Goal: Task Accomplishment & Management: Manage account settings

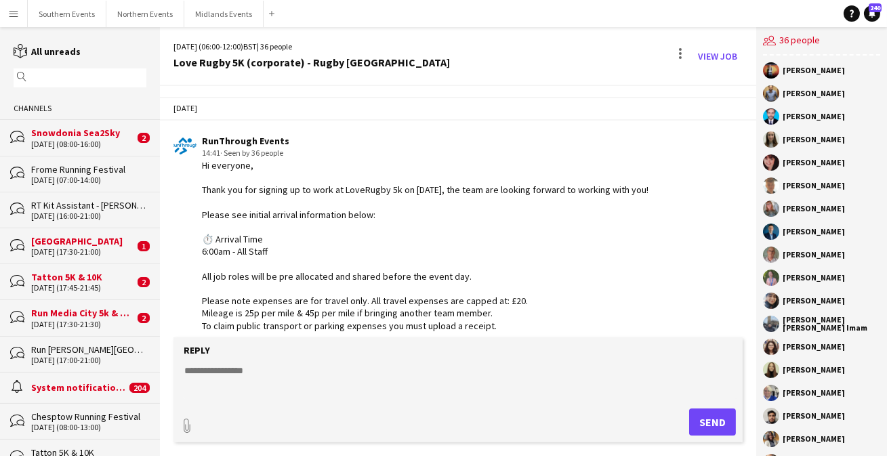
scroll to position [6600, 0]
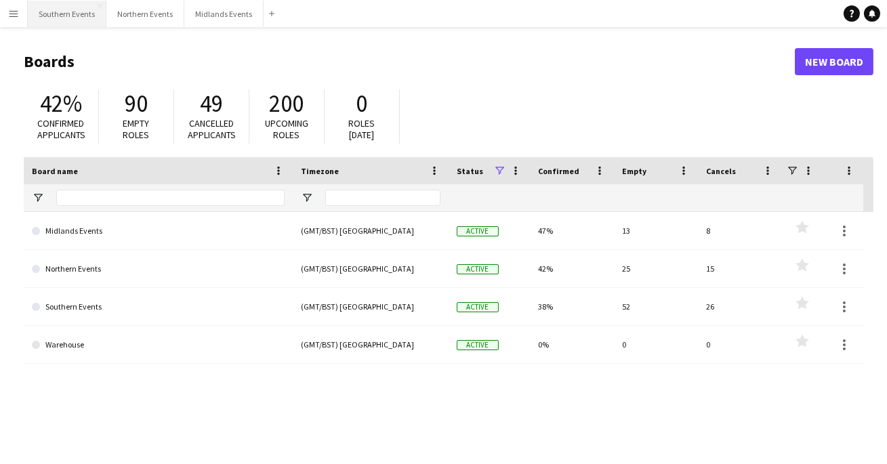
click at [85, 14] on button "Southern Events Close" at bounding box center [67, 14] width 79 height 26
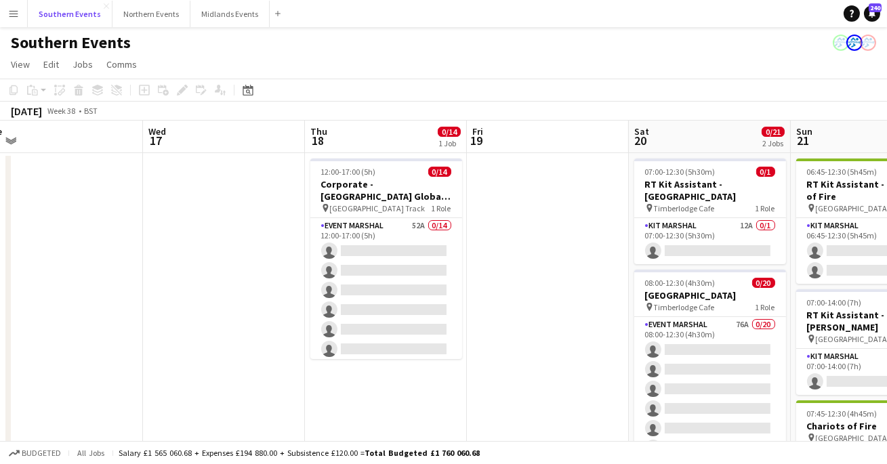
scroll to position [0, 508]
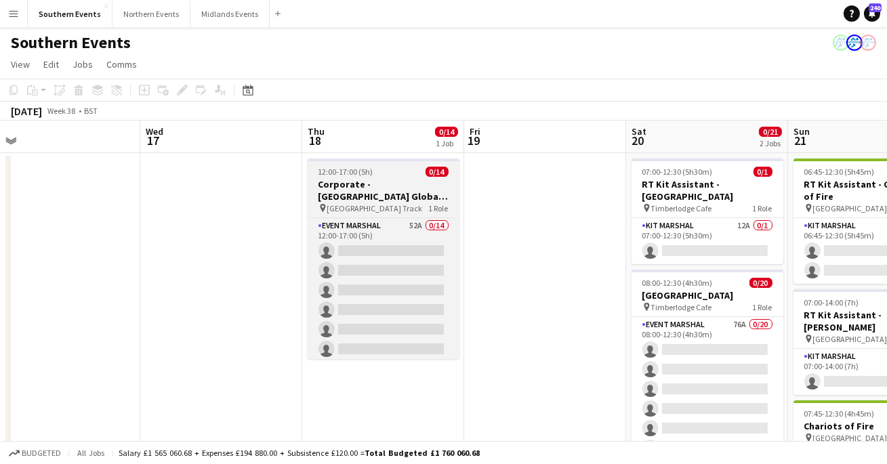
click at [386, 203] on span "Finsbury Park Track" at bounding box center [375, 208] width 96 height 10
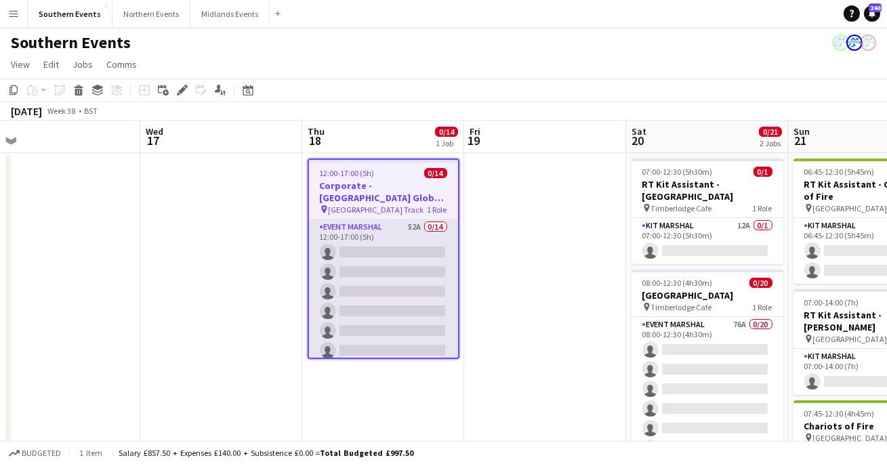
click at [393, 243] on app-card-role "Event Marshal 52A 0/14 12:00-17:00 (5h) single-neutral-actions single-neutral-a…" at bounding box center [383, 371] width 149 height 302
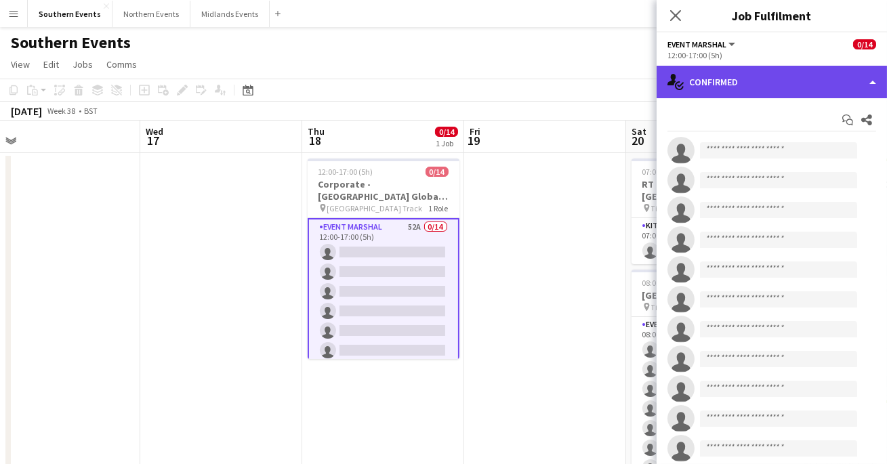
click at [799, 81] on div "single-neutral-actions-check-2 Confirmed" at bounding box center [772, 82] width 231 height 33
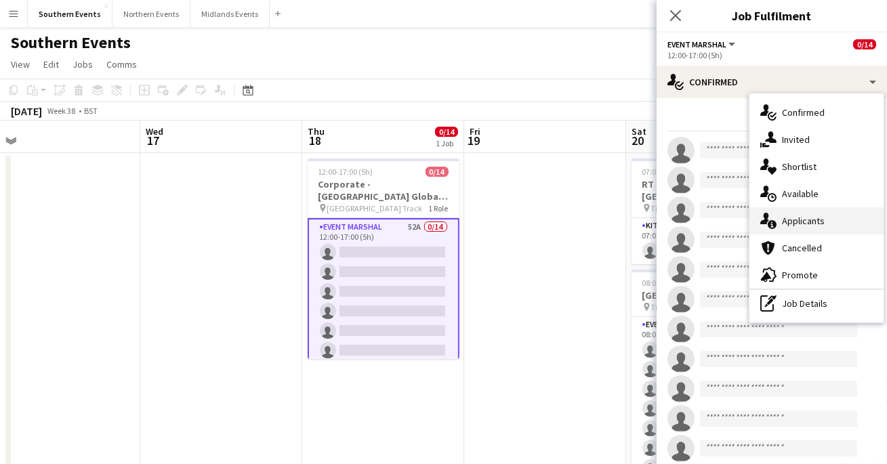
click at [789, 225] on div "single-neutral-actions-information Applicants" at bounding box center [817, 220] width 134 height 27
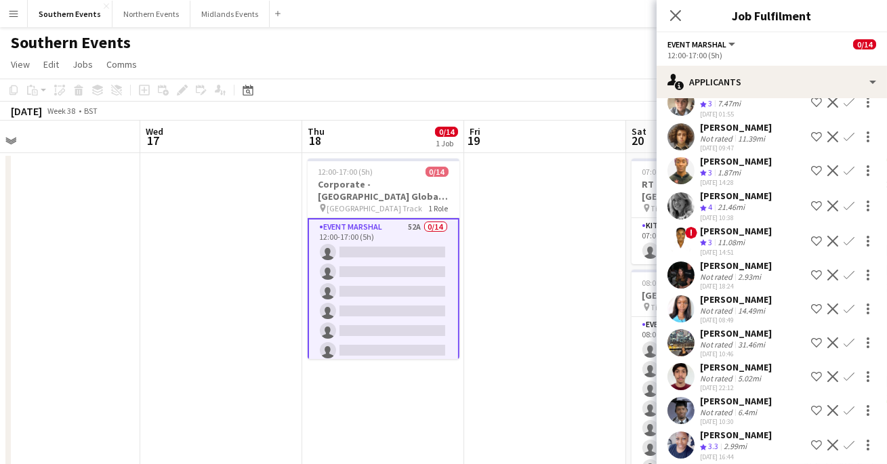
scroll to position [380, 0]
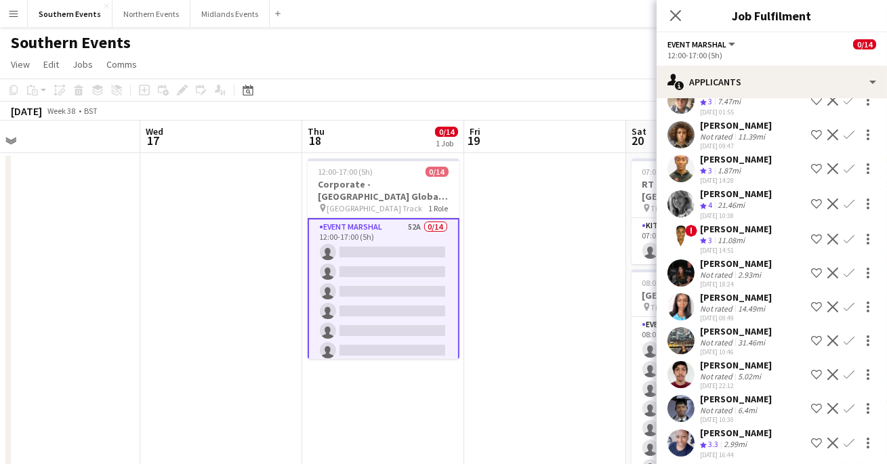
click at [673, 230] on app-user-avatar at bounding box center [681, 239] width 27 height 27
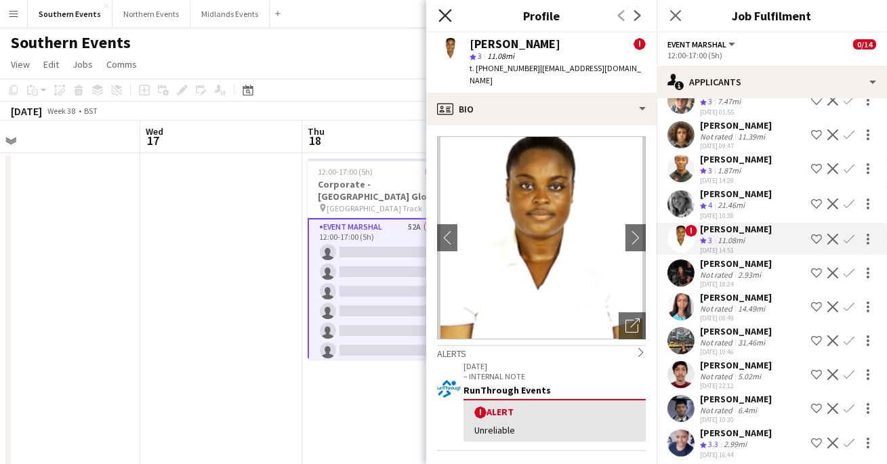
click at [442, 18] on icon at bounding box center [445, 15] width 13 height 13
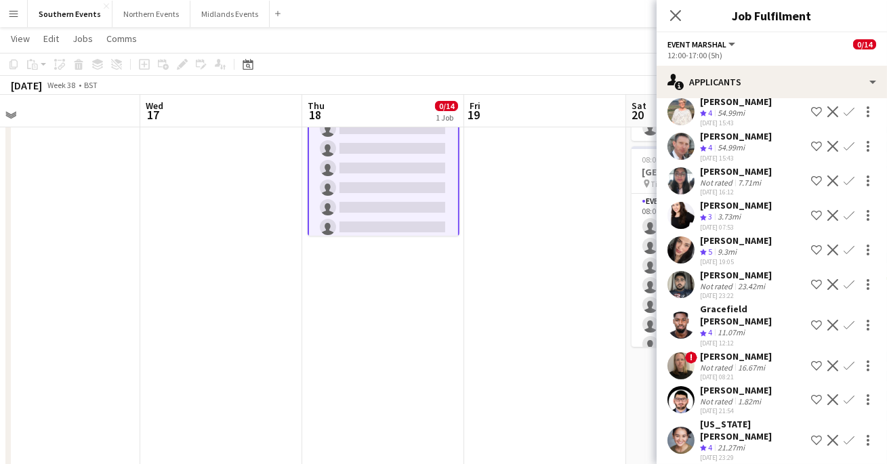
scroll to position [1529, 0]
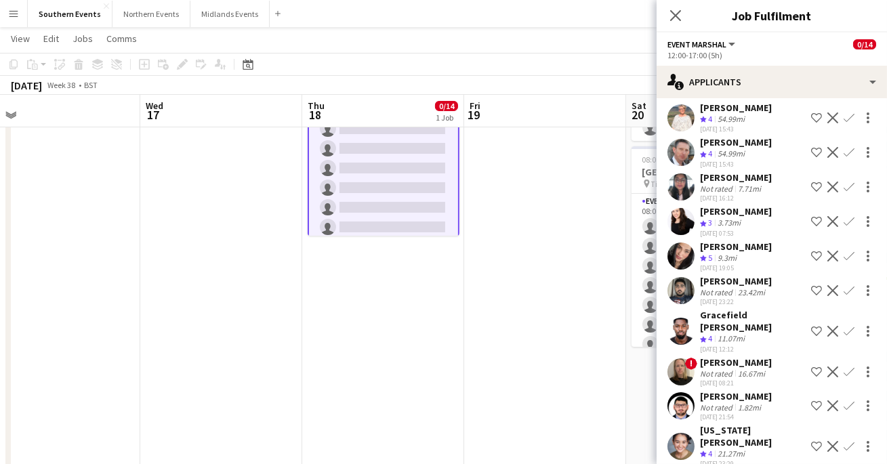
click at [686, 433] on app-user-avatar at bounding box center [681, 446] width 27 height 27
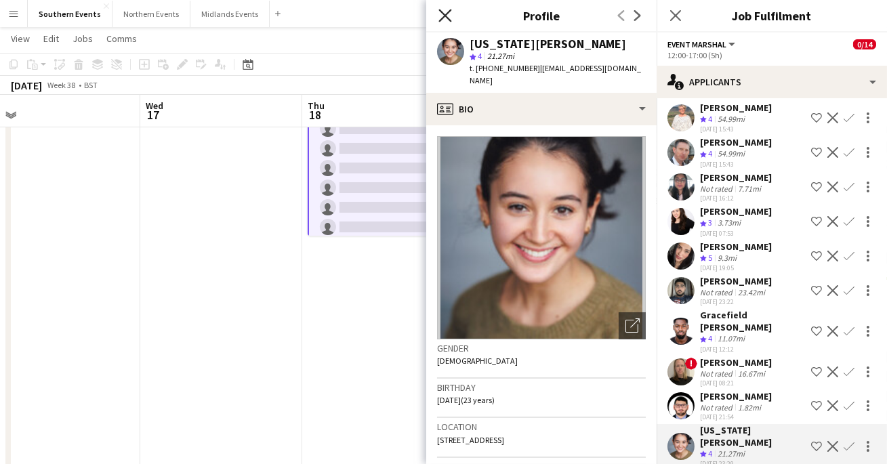
click at [449, 17] on icon "Close pop-in" at bounding box center [445, 15] width 13 height 13
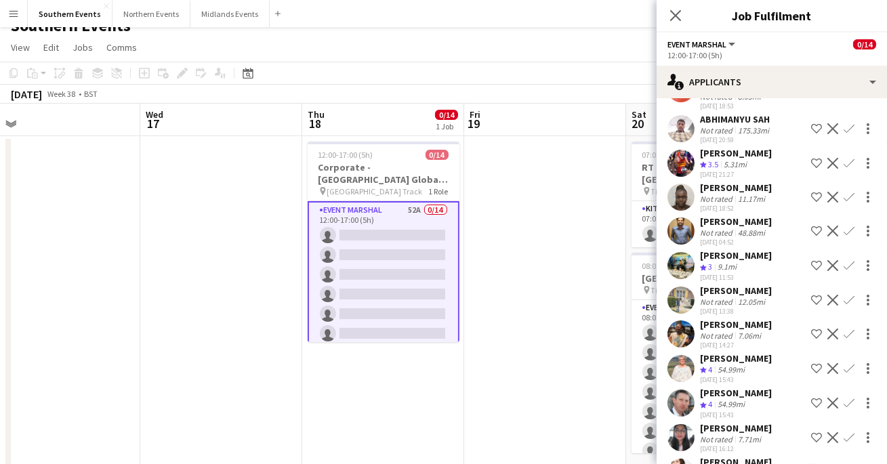
scroll to position [1279, 0]
click at [685, 389] on app-user-avatar at bounding box center [681, 402] width 27 height 27
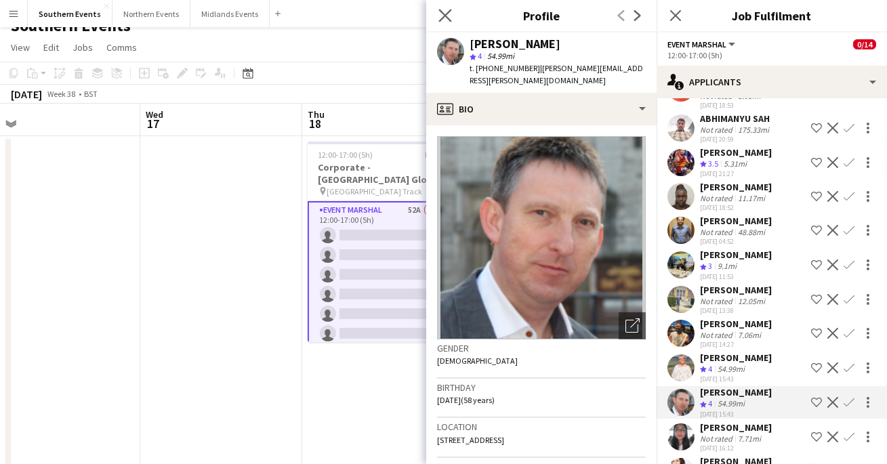
click at [441, 8] on app-icon "Close pop-in" at bounding box center [446, 16] width 20 height 20
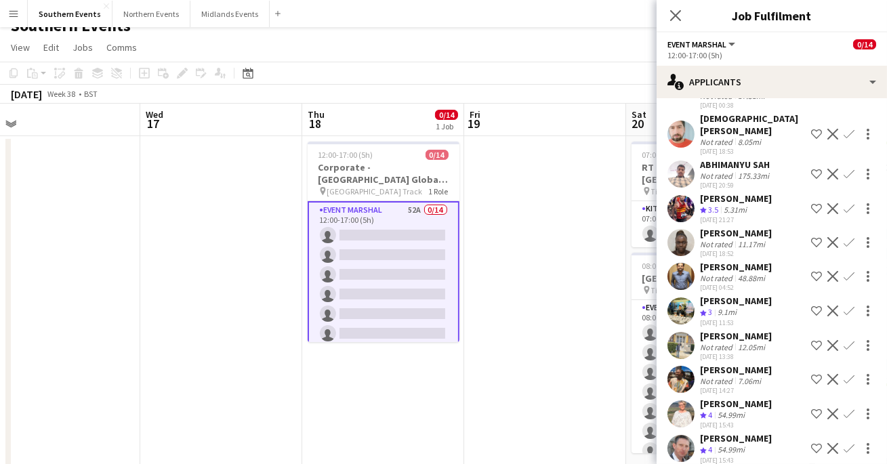
scroll to position [1216, 0]
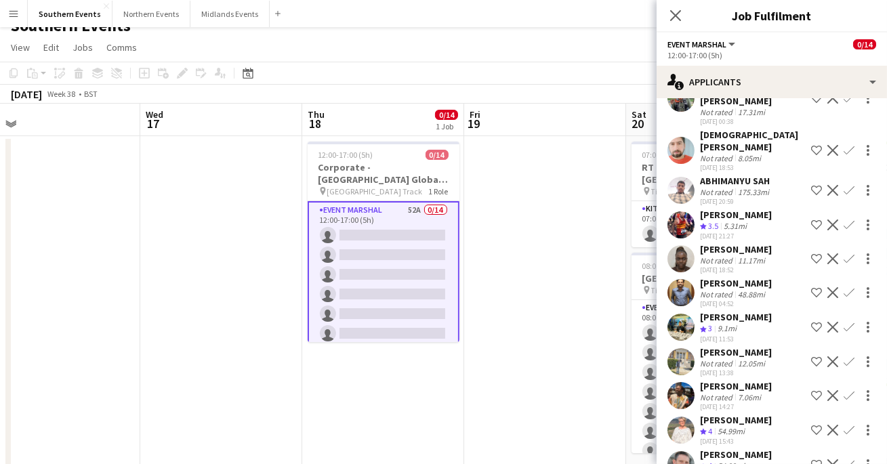
click at [683, 212] on app-user-avatar at bounding box center [681, 225] width 27 height 27
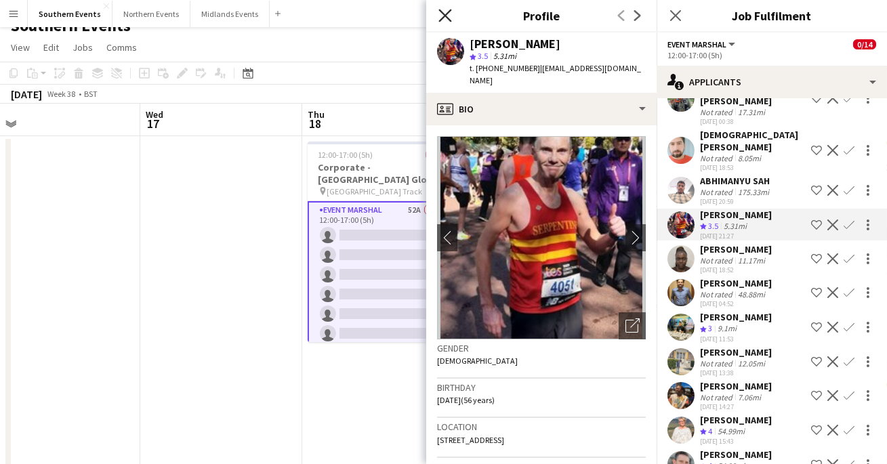
click at [445, 18] on icon "Close pop-in" at bounding box center [445, 15] width 13 height 13
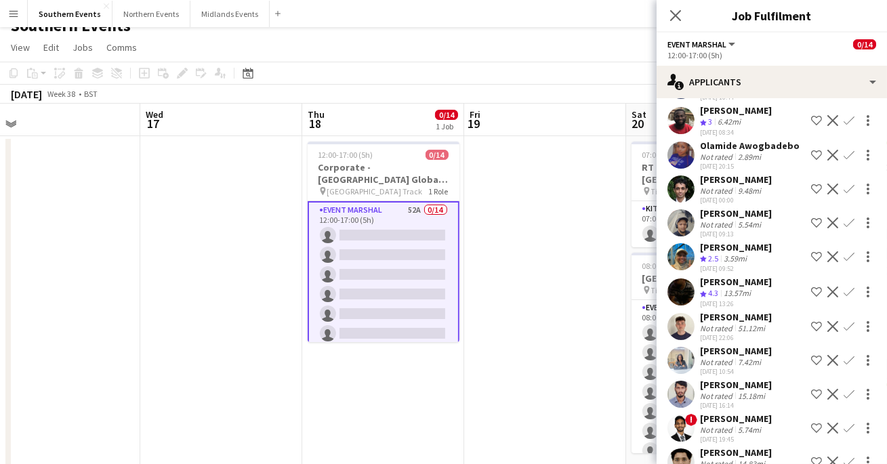
scroll to position [738, 0]
click at [680, 295] on app-user-avatar at bounding box center [681, 292] width 27 height 27
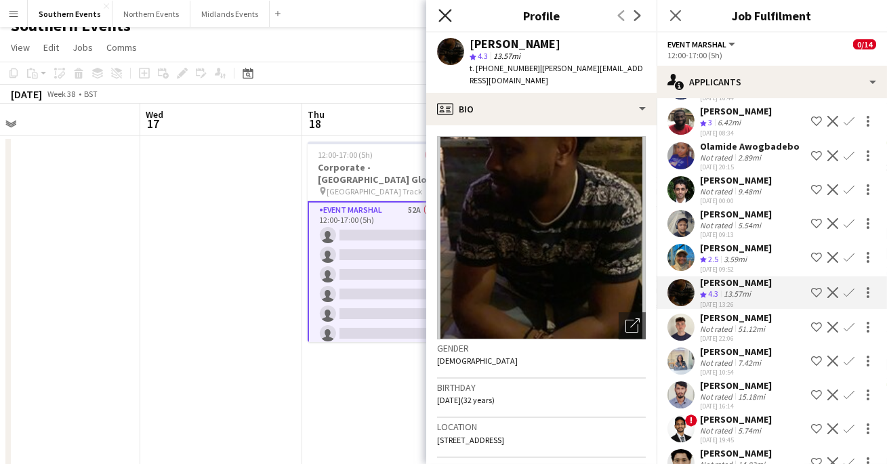
click at [439, 18] on icon "Close pop-in" at bounding box center [445, 15] width 13 height 13
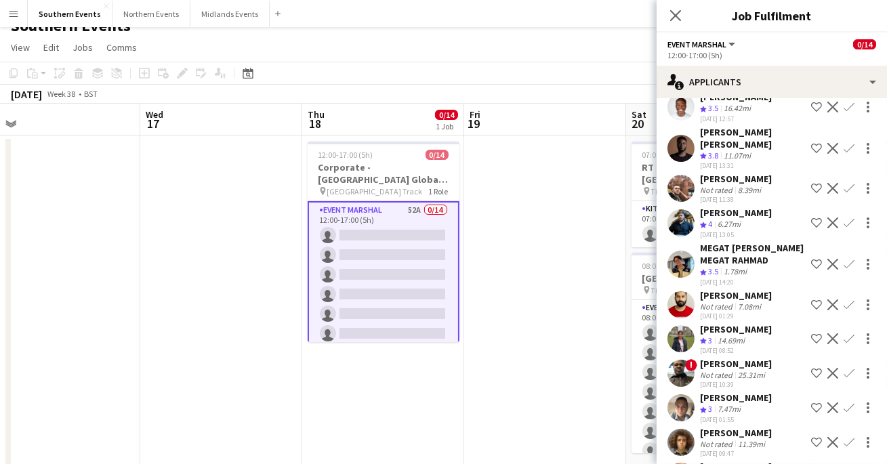
scroll to position [63, 0]
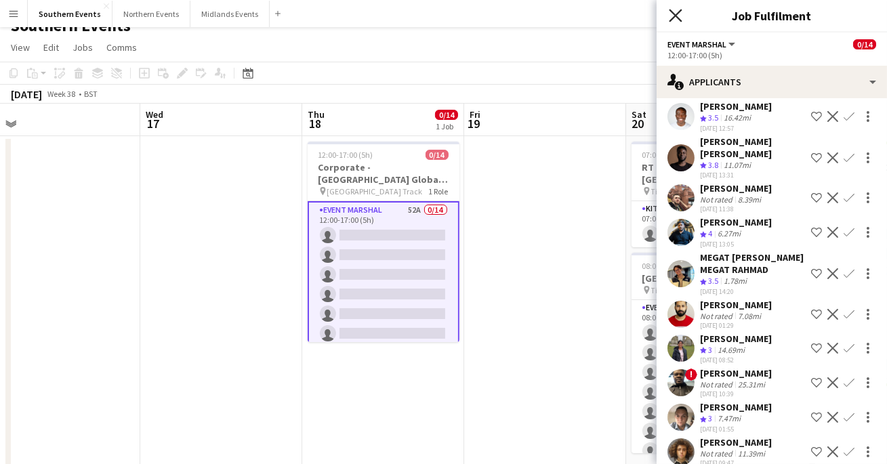
click at [679, 14] on icon "Close pop-in" at bounding box center [675, 15] width 13 height 13
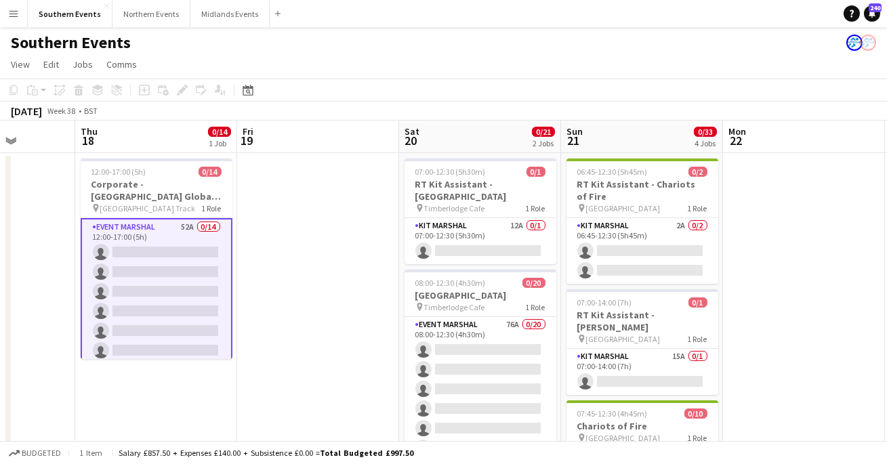
scroll to position [0, 403]
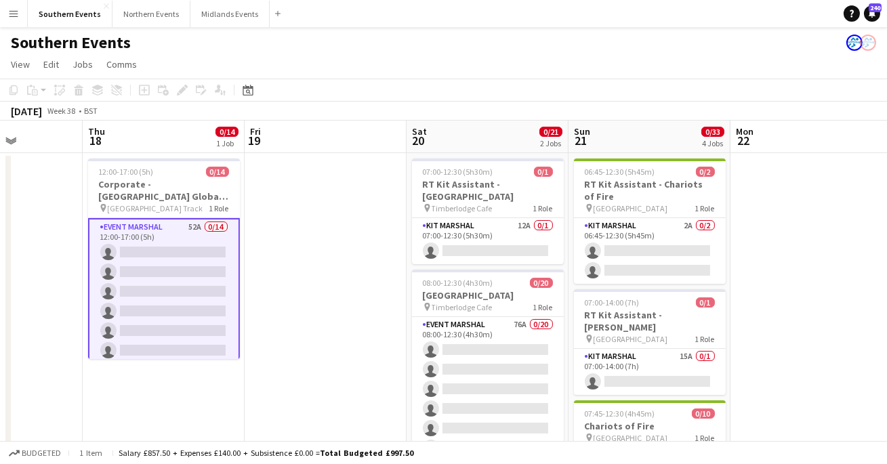
click at [183, 276] on app-card-role "Event Marshal 52A 0/14 12:00-17:00 (5h) single-neutral-actions single-neutral-a…" at bounding box center [164, 370] width 152 height 304
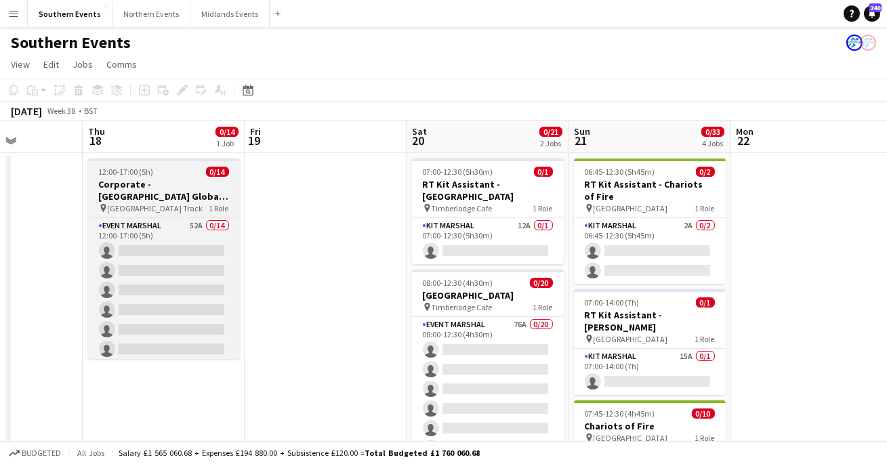
click at [186, 203] on div "pin Finsbury Park Track 1 Role" at bounding box center [164, 208] width 152 height 11
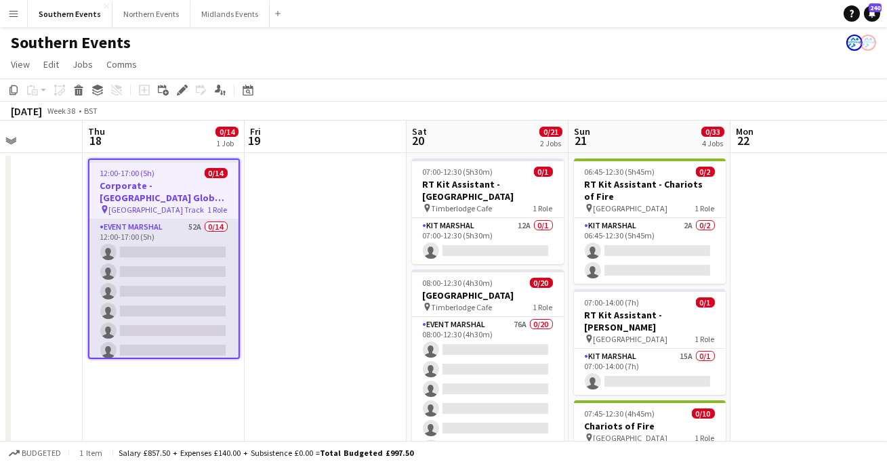
click at [140, 320] on app-card-role "Event Marshal 52A 0/14 12:00-17:00 (5h) single-neutral-actions single-neutral-a…" at bounding box center [163, 371] width 149 height 302
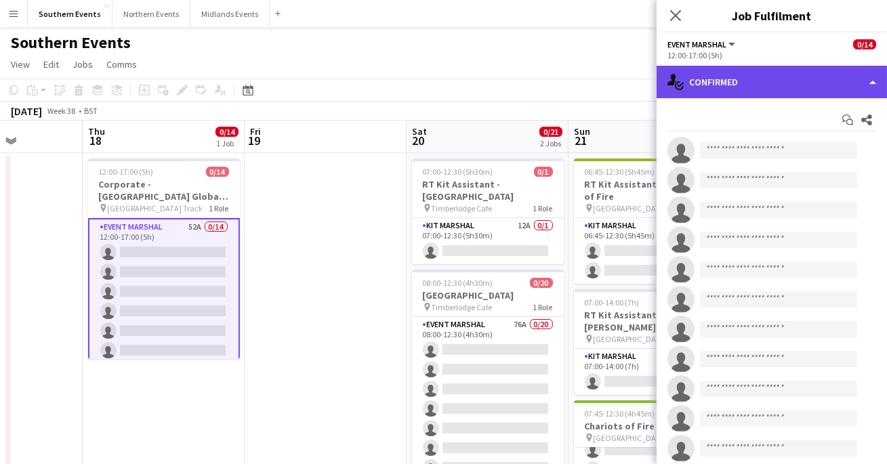
click at [760, 79] on div "single-neutral-actions-check-2 Confirmed" at bounding box center [772, 82] width 231 height 33
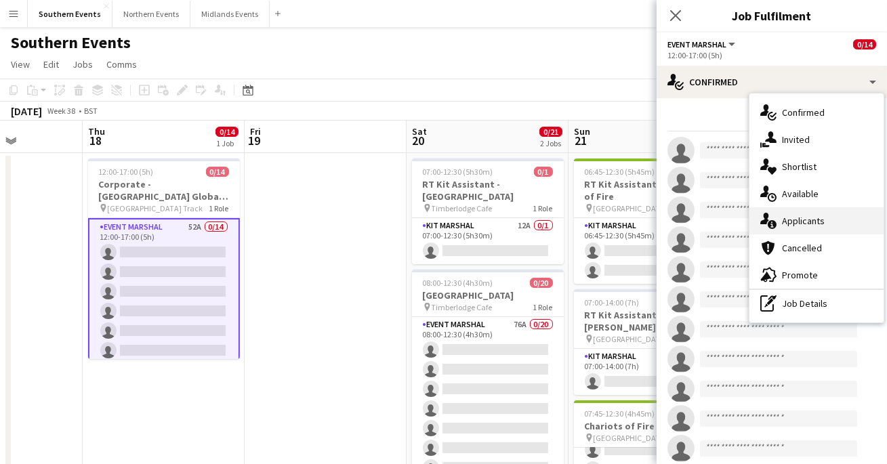
click at [790, 223] on div "single-neutral-actions-information Applicants" at bounding box center [817, 220] width 134 height 27
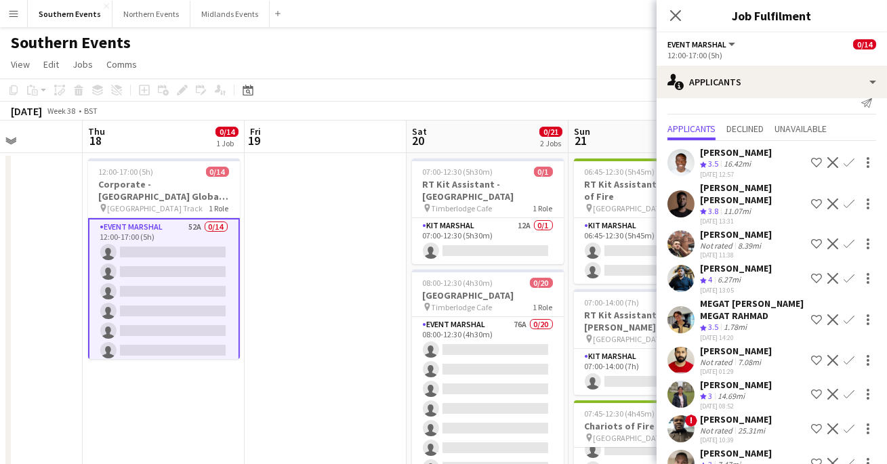
scroll to position [20, 0]
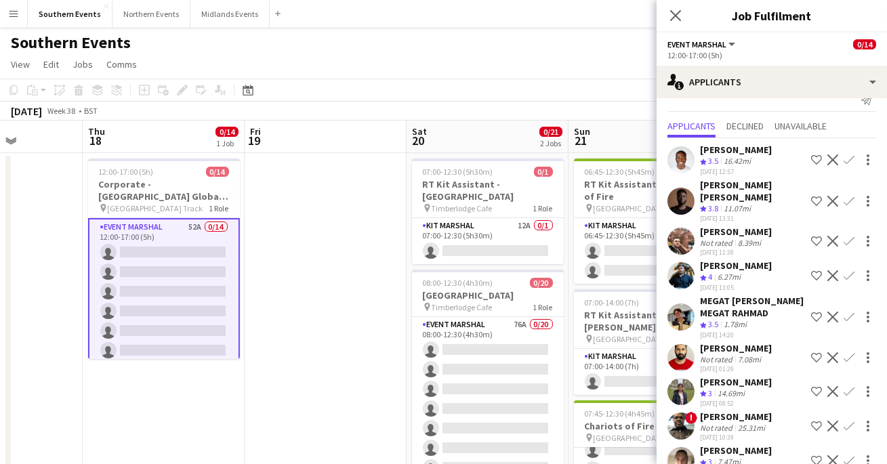
click at [677, 233] on app-user-avatar at bounding box center [681, 241] width 27 height 27
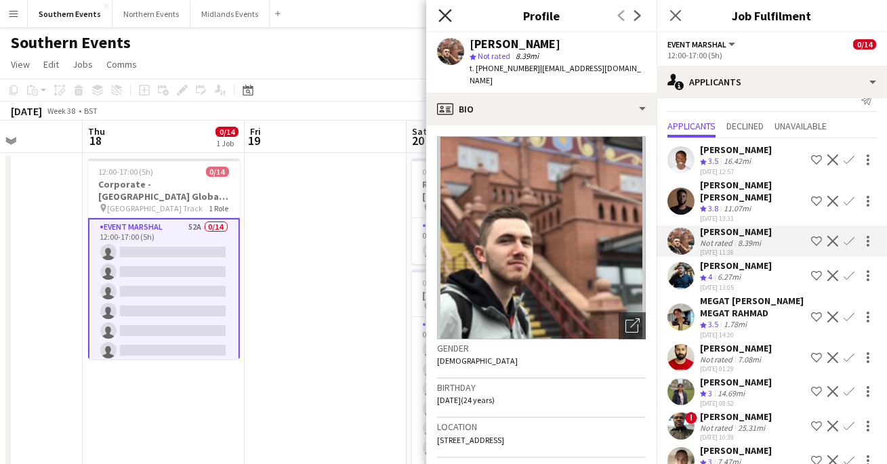
click at [441, 20] on icon at bounding box center [445, 15] width 13 height 13
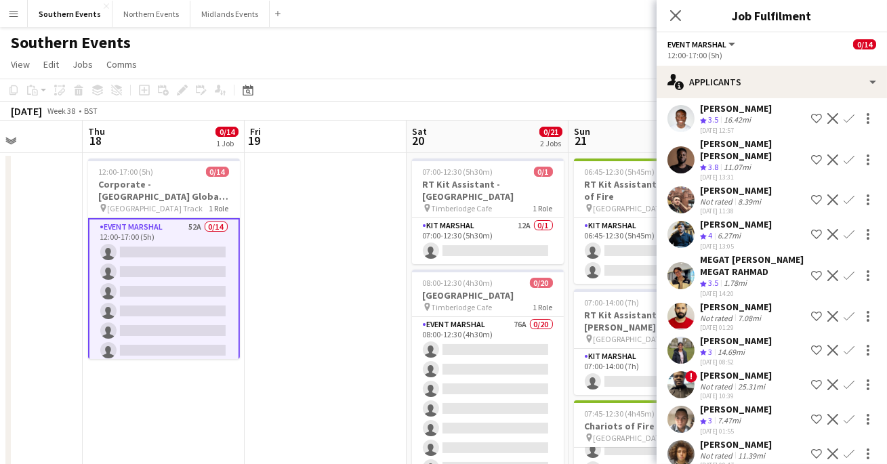
scroll to position [62, 0]
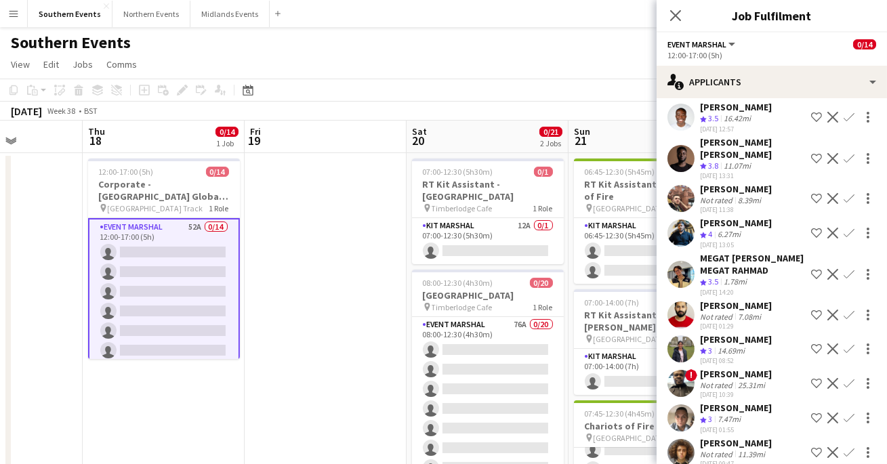
click at [677, 349] on app-user-avatar at bounding box center [681, 349] width 27 height 27
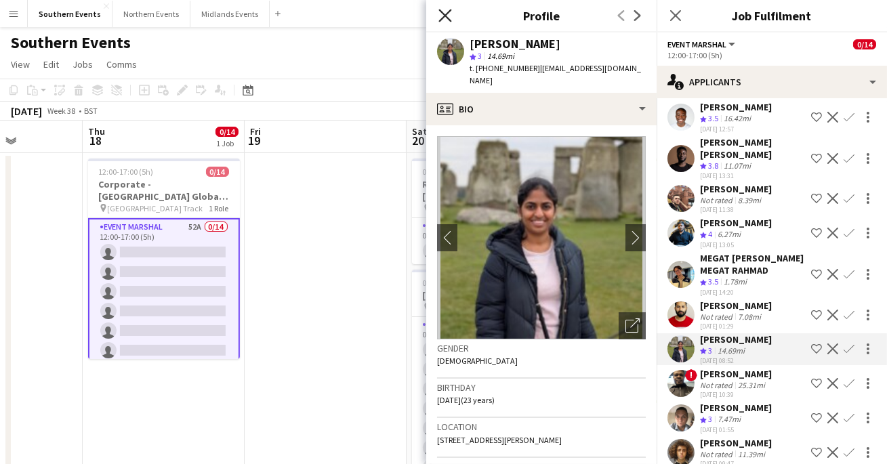
click at [442, 17] on icon "Close pop-in" at bounding box center [445, 15] width 13 height 13
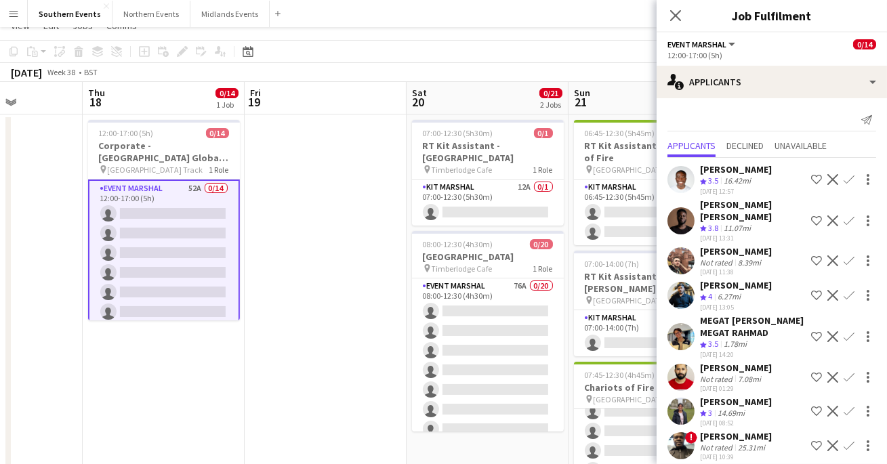
scroll to position [0, 0]
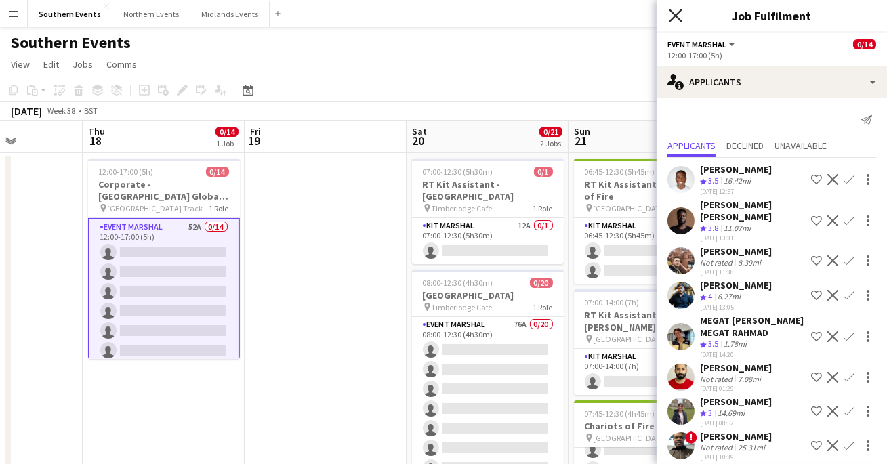
click at [673, 19] on icon at bounding box center [675, 15] width 13 height 13
